Goal: Information Seeking & Learning: Learn about a topic

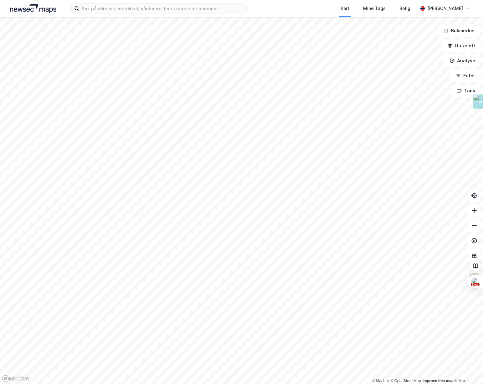
click at [93, 383] on html "Kart Mine Tags Bolig Kristian Ruud-Nesheim © Mapbox © OpenStreetMap Improve thi…" at bounding box center [241, 192] width 483 height 384
